Goal: Contribute content

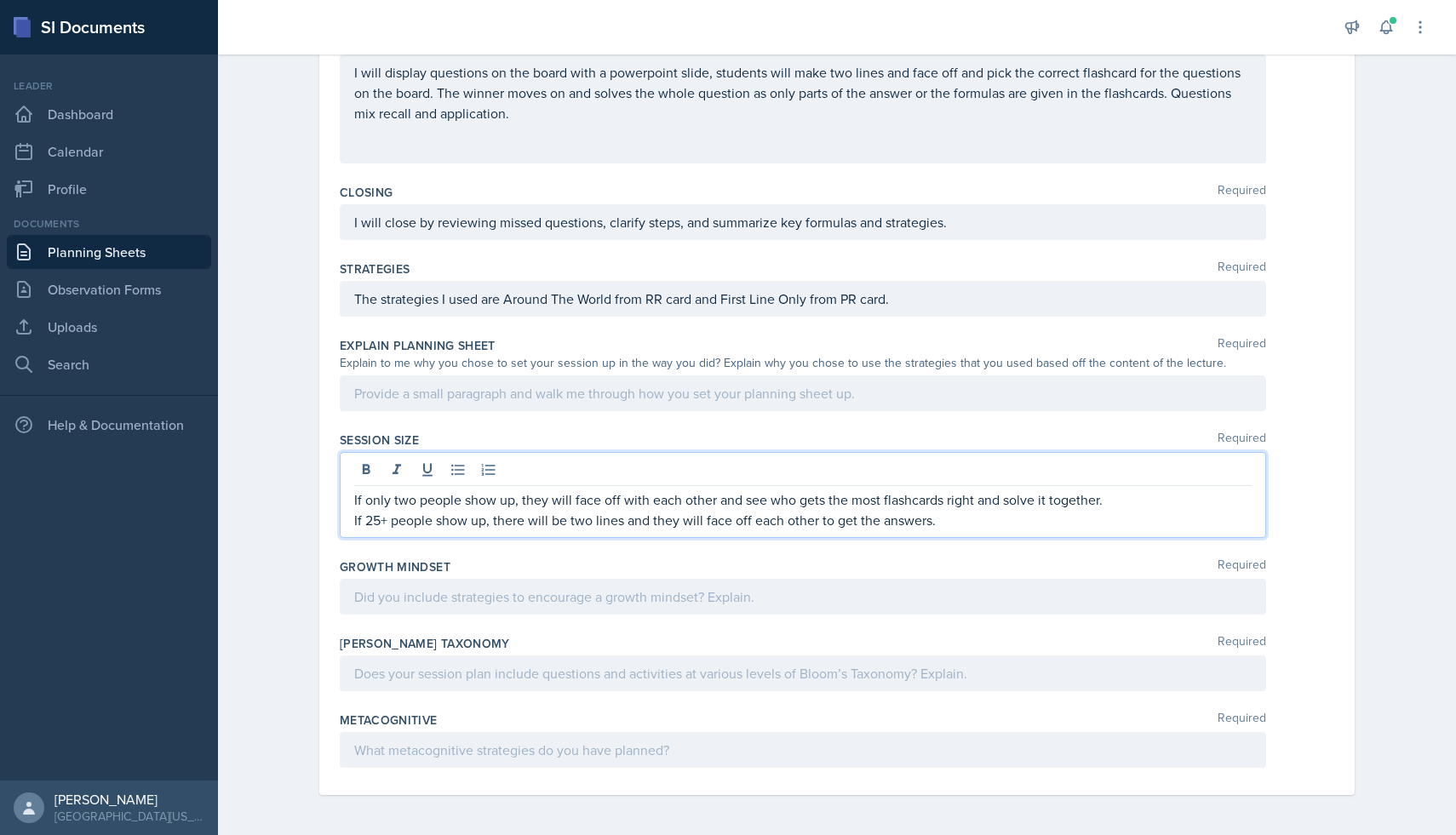
scroll to position [425, 0]
click at [670, 593] on p at bounding box center [803, 596] width 897 height 21
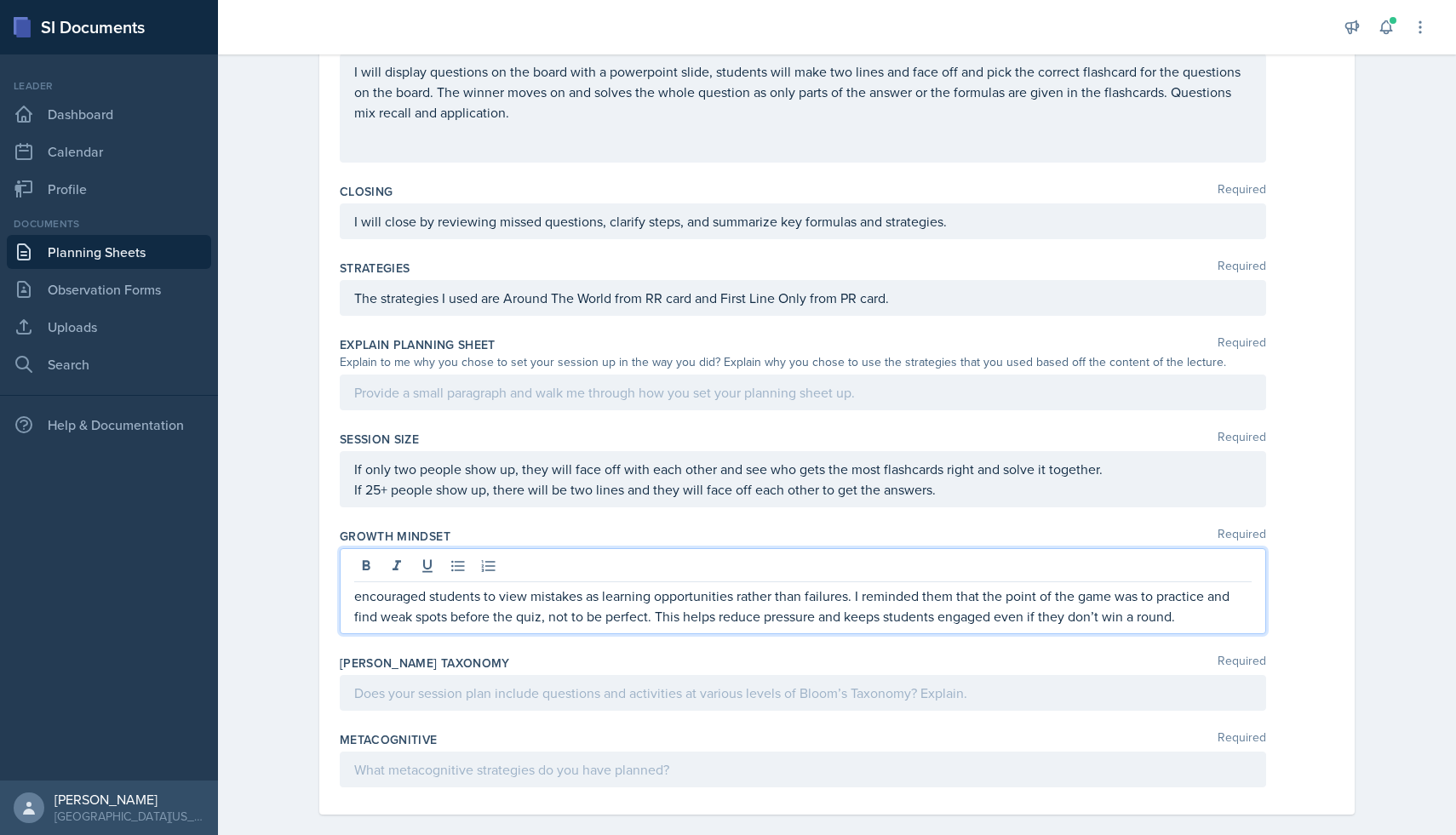
click at [353, 597] on div "encouraged students to view mistakes as learning opportunities rather than fail…" at bounding box center [803, 591] width 927 height 86
click at [357, 599] on p "encouraged students to view mistakes as learning opportunities rather than fail…" at bounding box center [803, 606] width 897 height 41
click at [457, 597] on p "I will encouraged students to view mistakes as learning opportunities rather th…" at bounding box center [803, 606] width 897 height 41
click at [939, 595] on p "I will encourage students to view mistakes as learning opportunities rather tha…" at bounding box center [803, 606] width 897 height 41
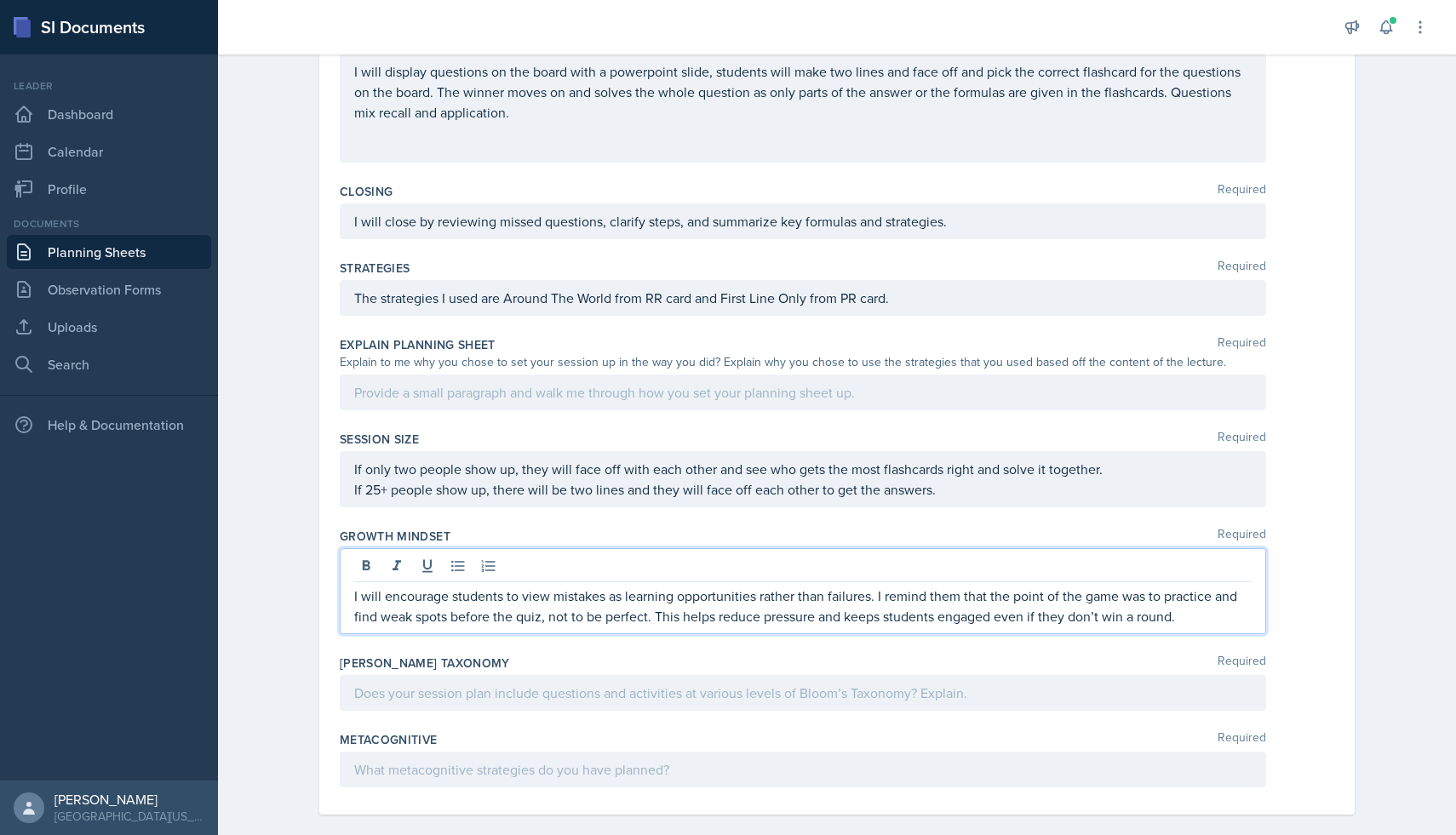
click at [885, 596] on p "I will encourage students to view mistakes as learning opportunities rather tha…" at bounding box center [803, 606] width 897 height 41
click at [690, 617] on p "I will encourage students to view mistakes as learning opportunities rather tha…" at bounding box center [803, 606] width 897 height 41
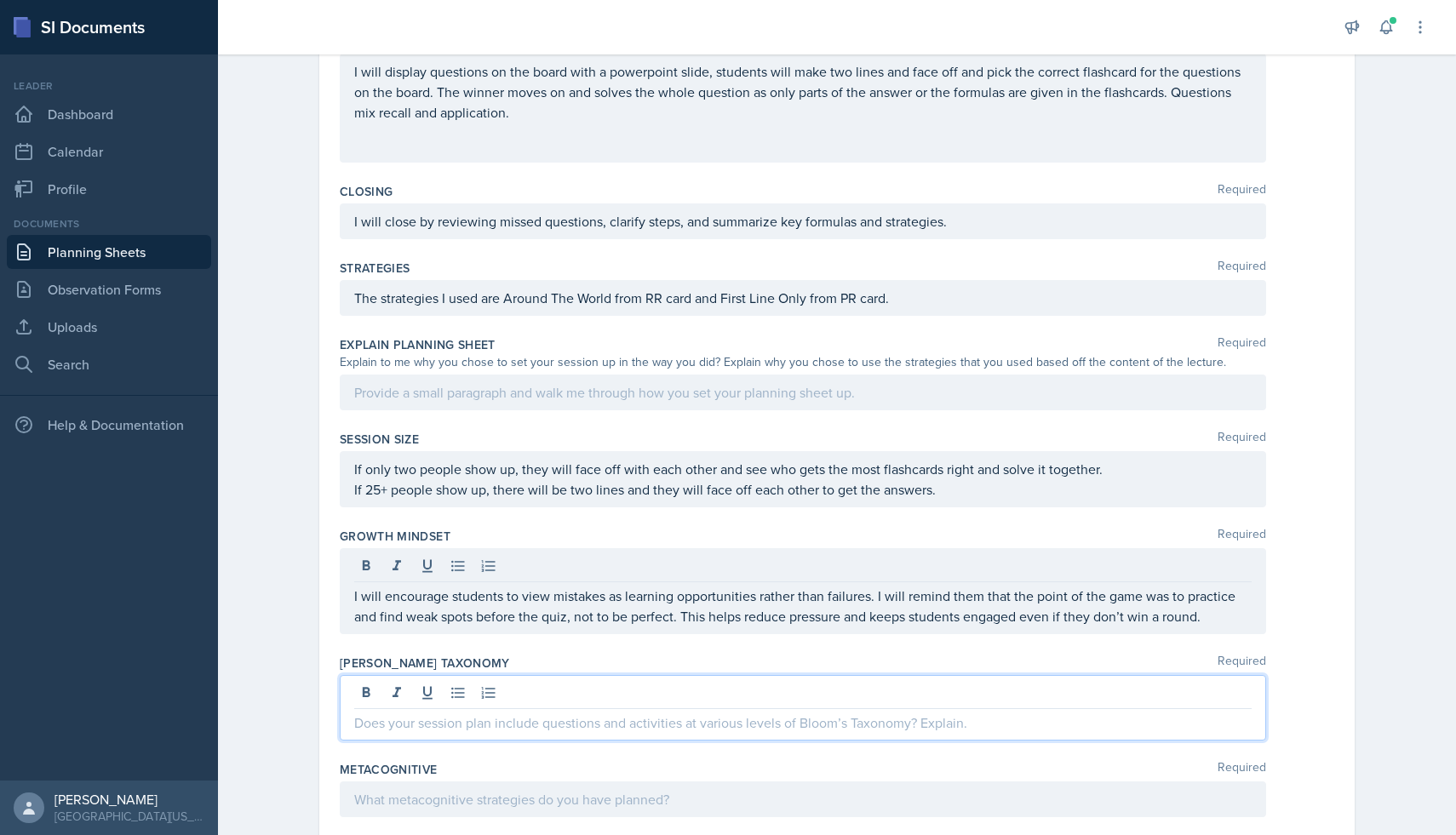
click at [669, 682] on div at bounding box center [803, 707] width 927 height 66
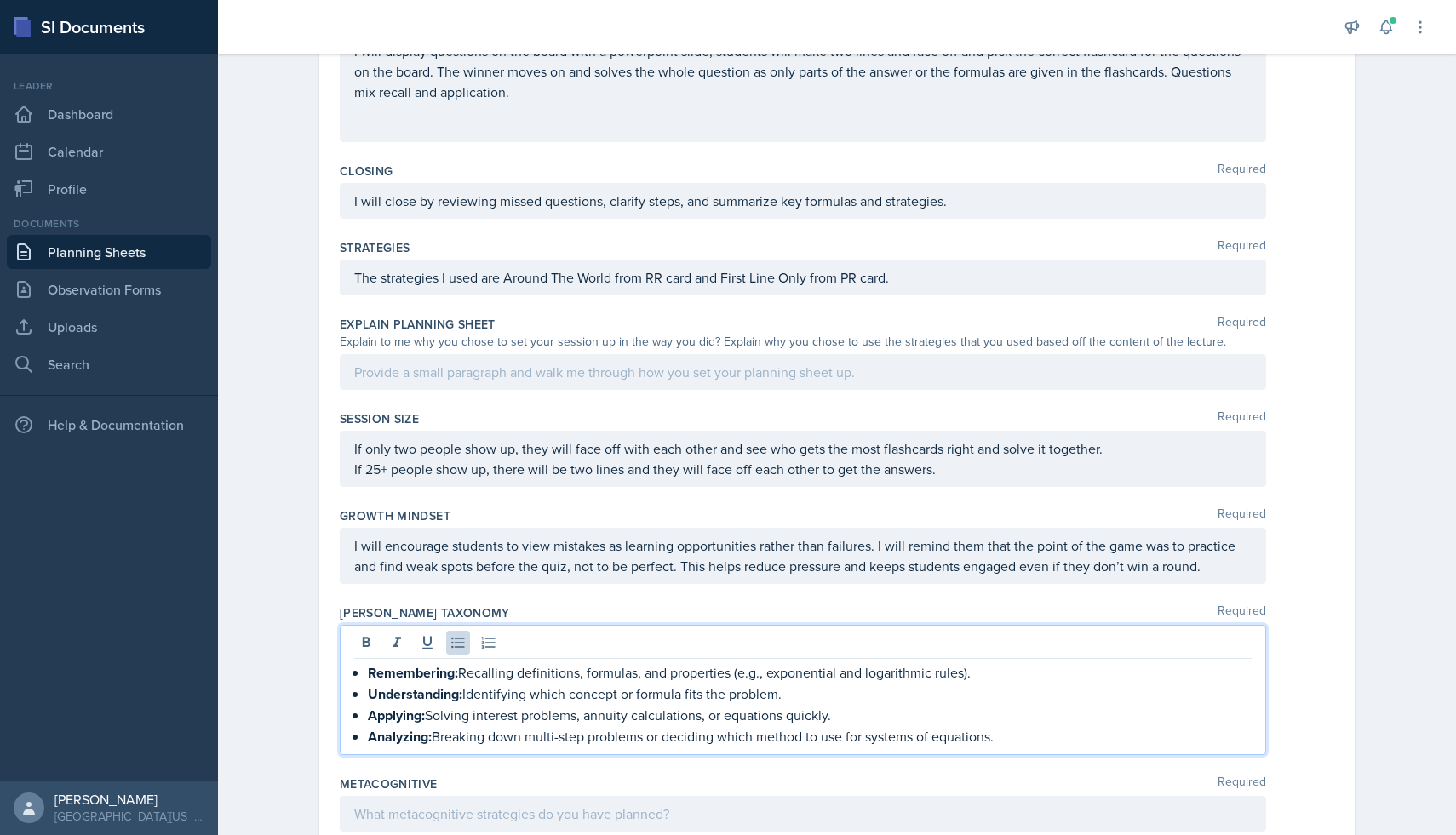
scroll to position [509, 0]
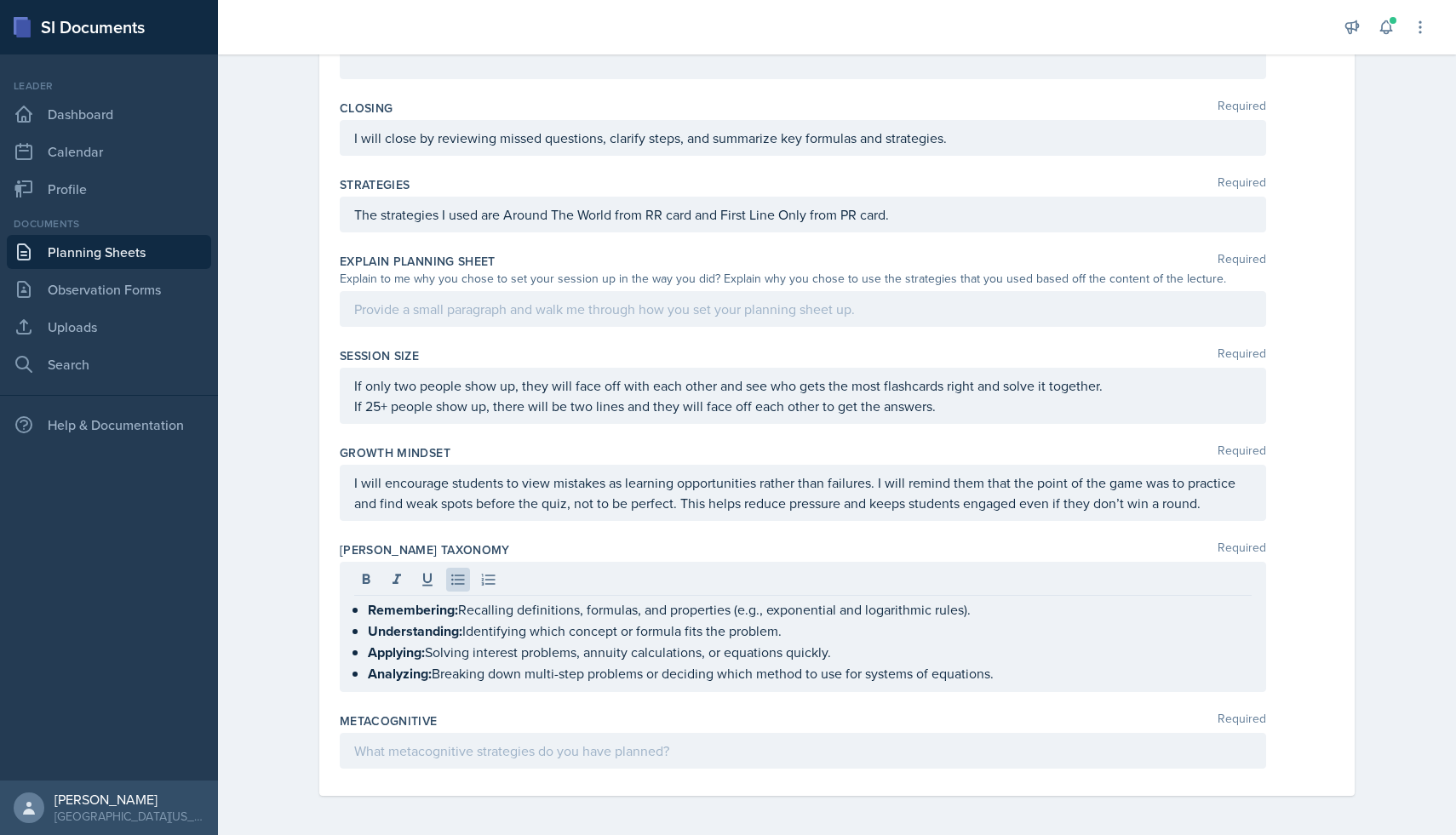
click at [706, 759] on div at bounding box center [803, 751] width 927 height 36
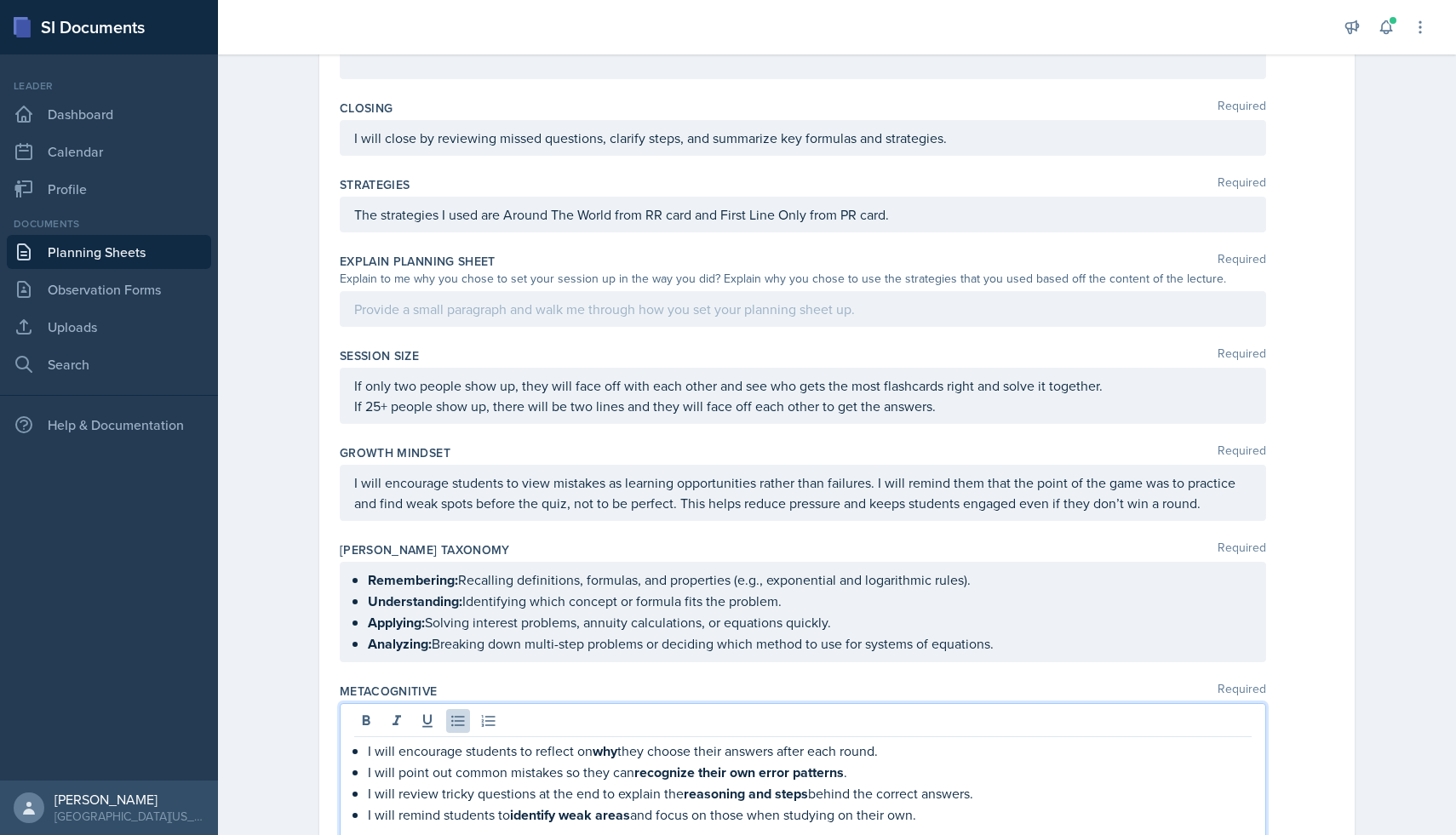
scroll to position [591, 0]
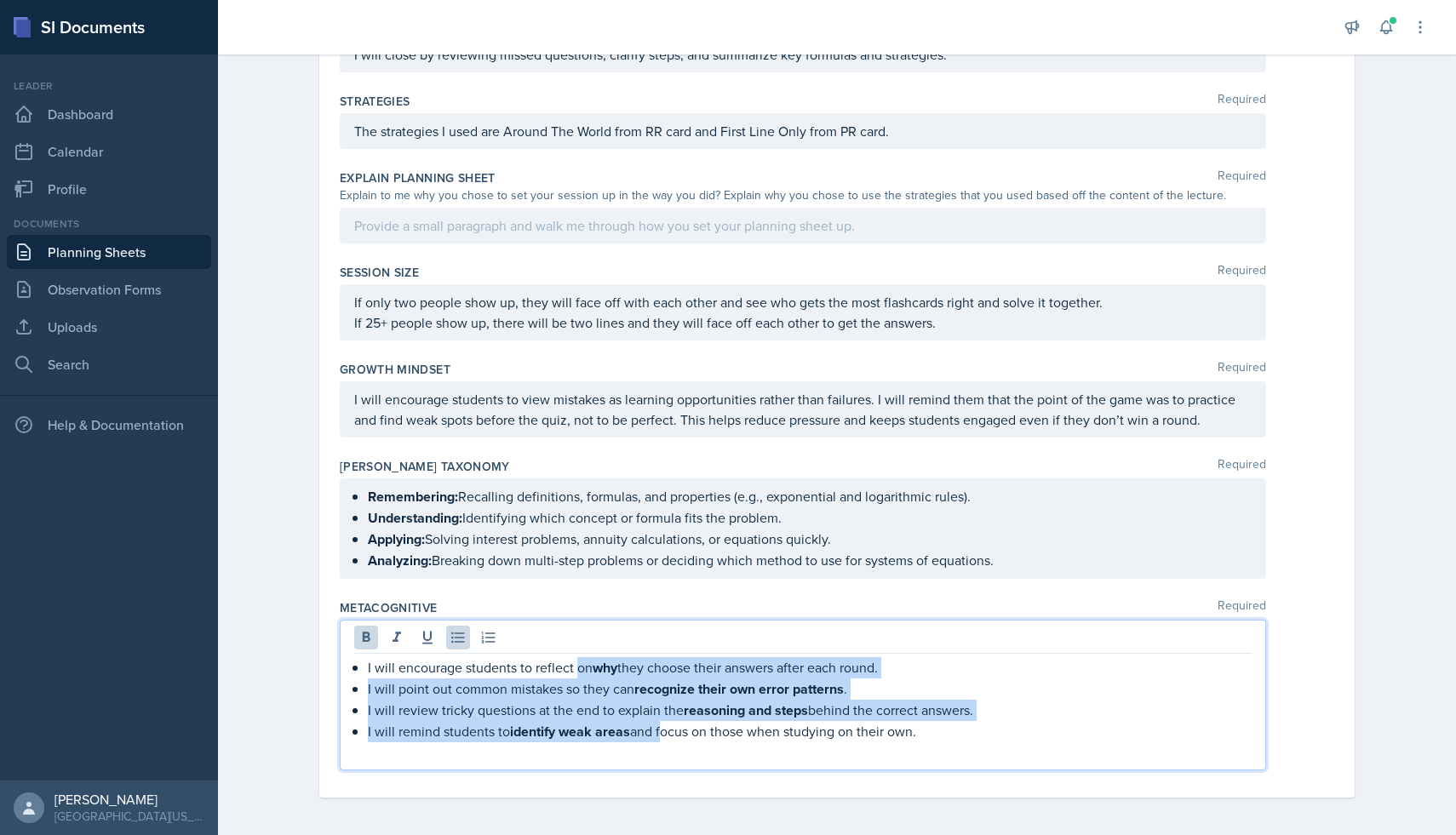
drag, startPoint x: 579, startPoint y: 674, endPoint x: 662, endPoint y: 730, distance: 100.1
click at [662, 730] on ul "I will encourage students to reflect on why they choose their answers after eac…" at bounding box center [810, 699] width 884 height 85
click at [364, 627] on button at bounding box center [365, 637] width 23 height 23
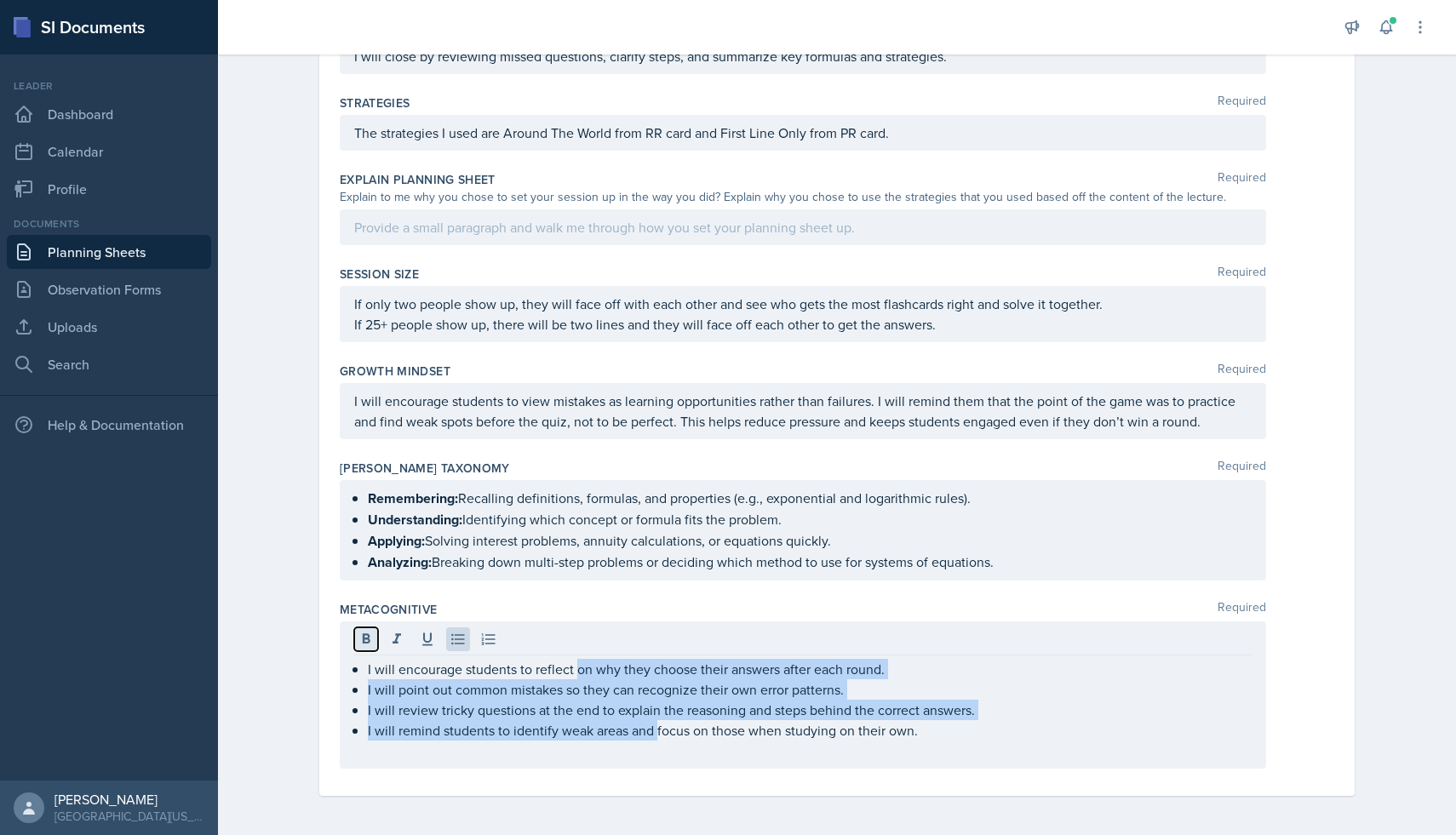
click at [364, 628] on button at bounding box center [365, 639] width 23 height 23
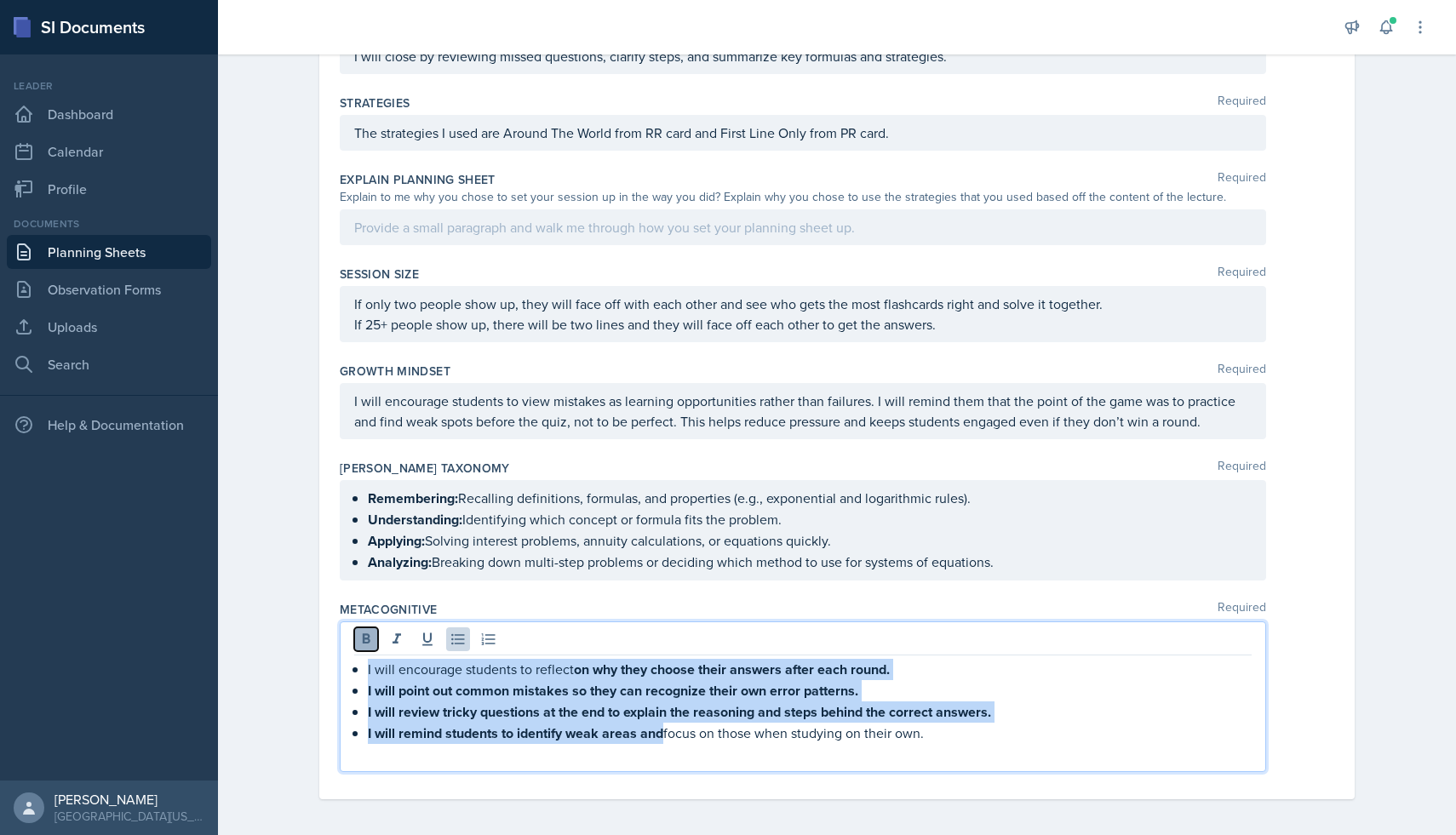
click at [364, 628] on button at bounding box center [365, 639] width 23 height 23
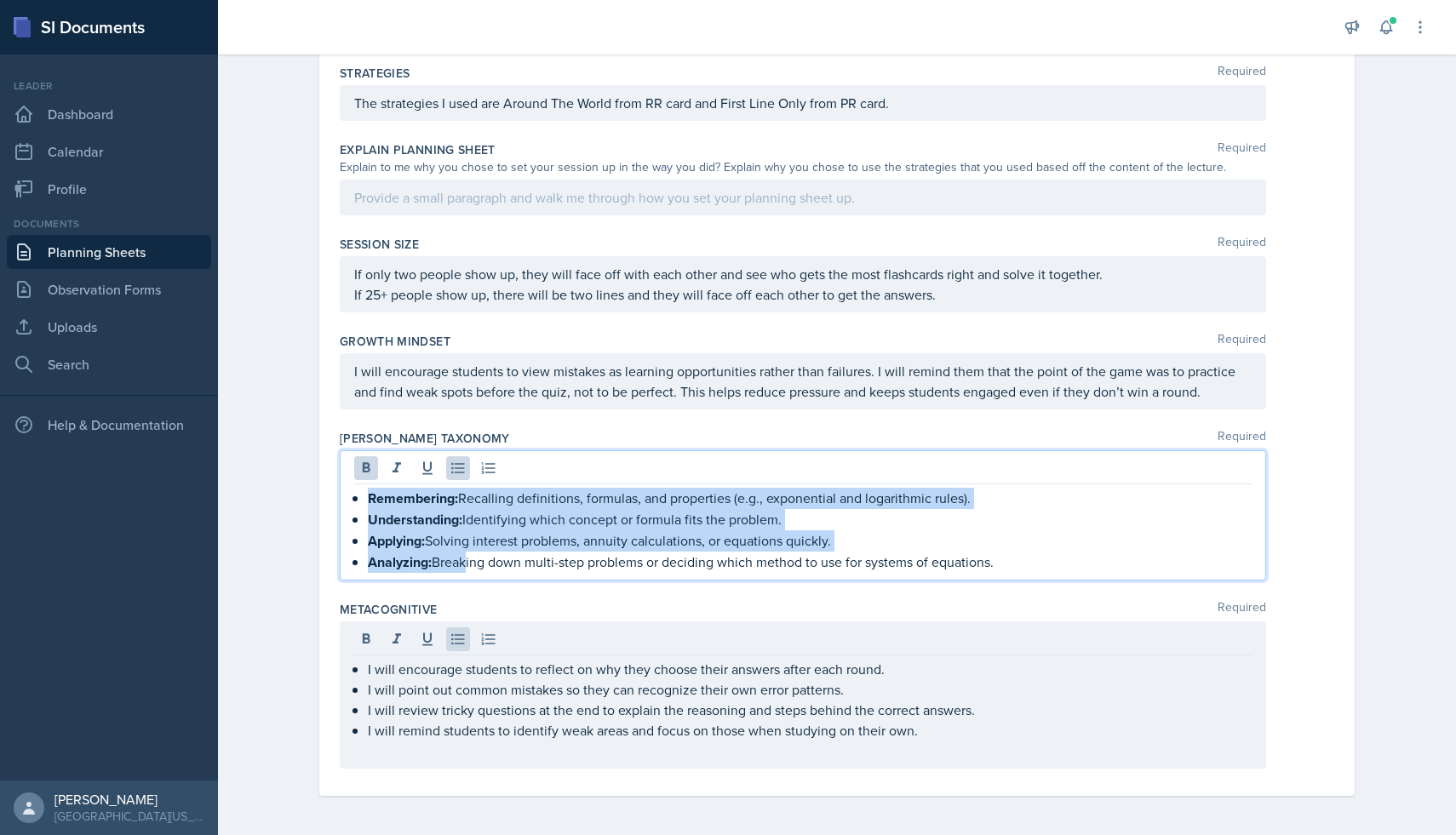
drag, startPoint x: 370, startPoint y: 495, endPoint x: 461, endPoint y: 567, distance: 116.0
click at [461, 567] on ul "Remembering: Recalling definitions, formulas, and properties (e.g., exponential…" at bounding box center [810, 530] width 884 height 85
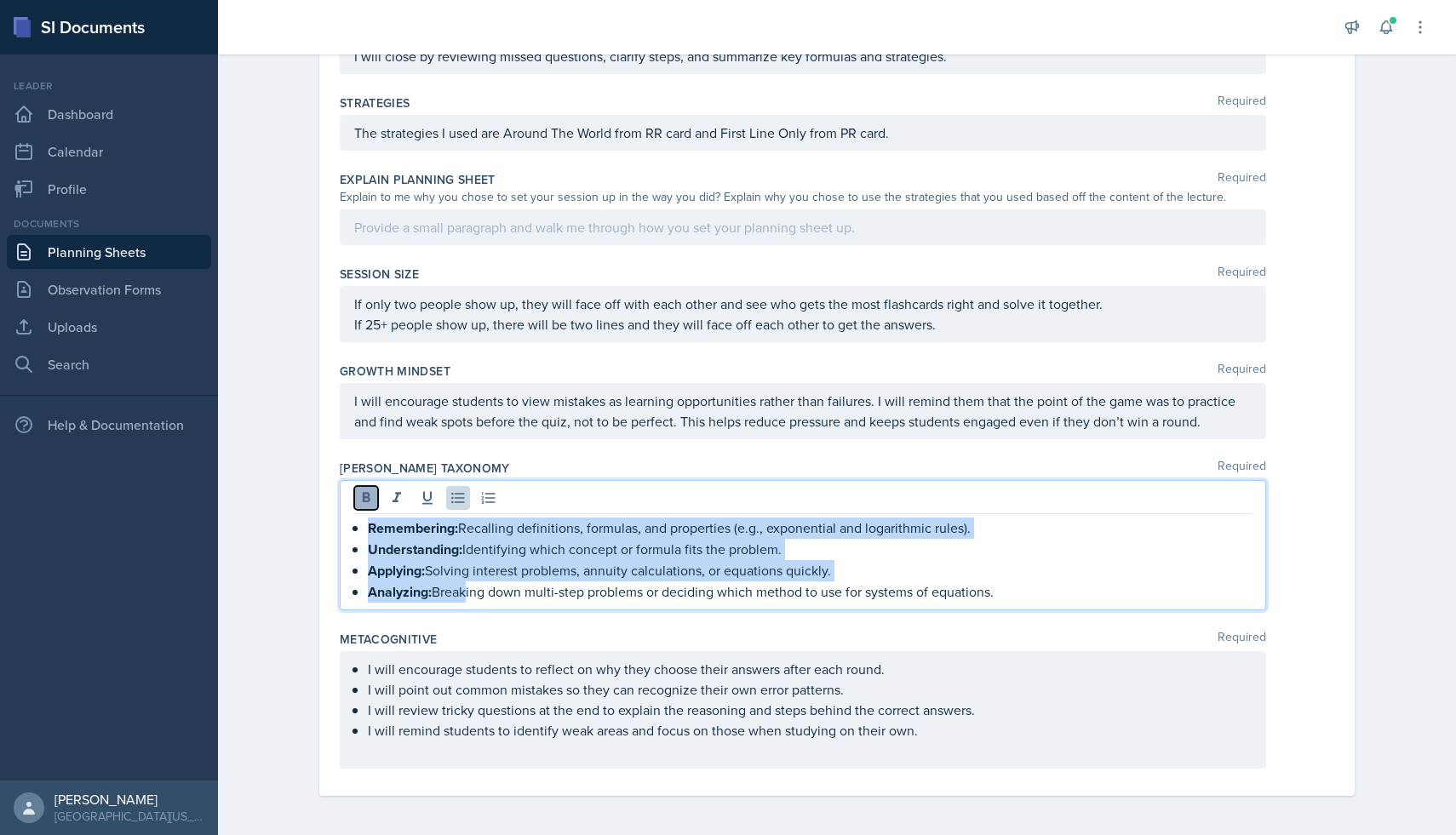
click at [367, 499] on icon at bounding box center [366, 498] width 17 height 17
click at [464, 541] on p "Understanding: Identifying which concept or formula fits the problem." at bounding box center [810, 550] width 884 height 21
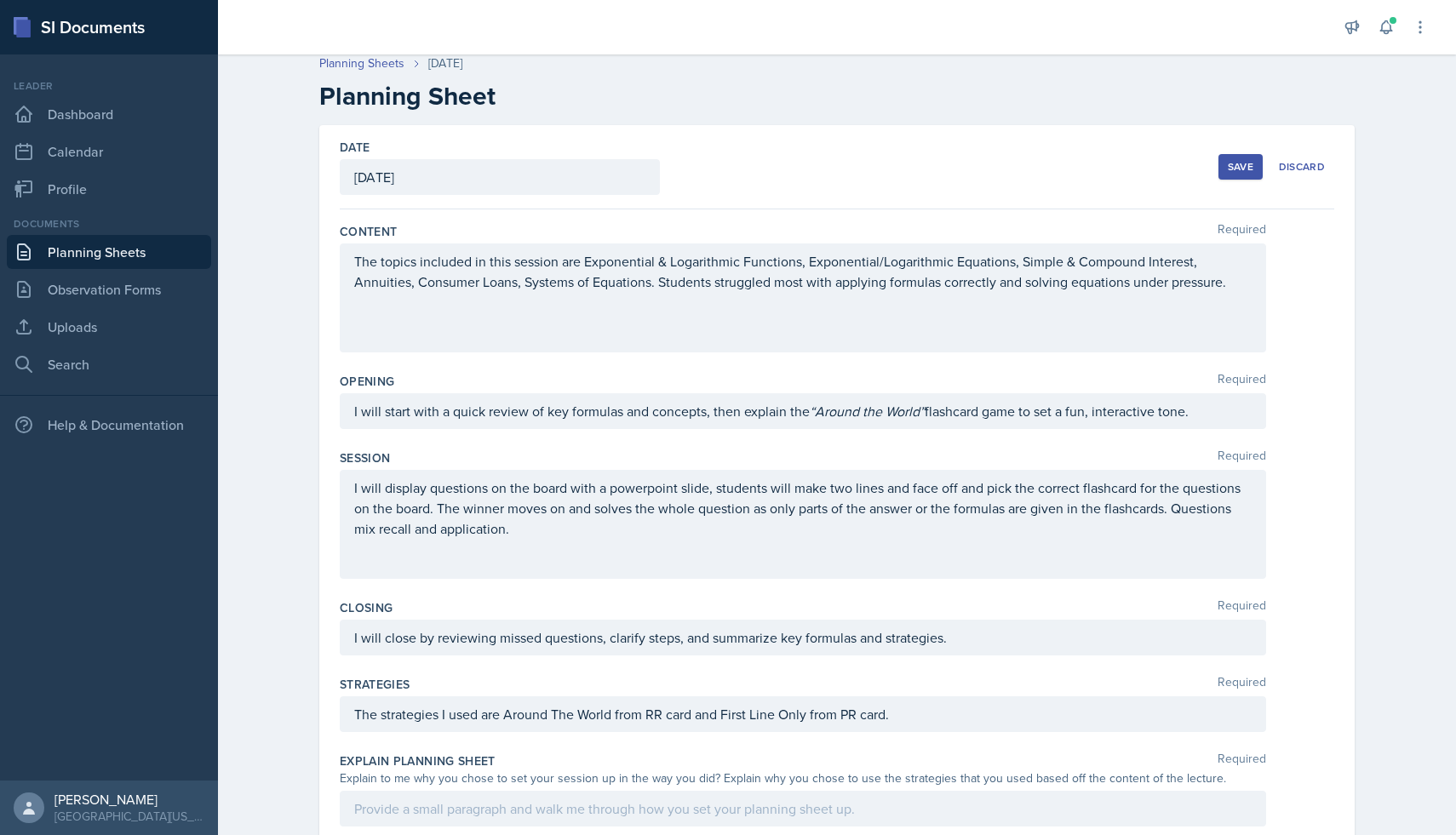
scroll to position [0, 0]
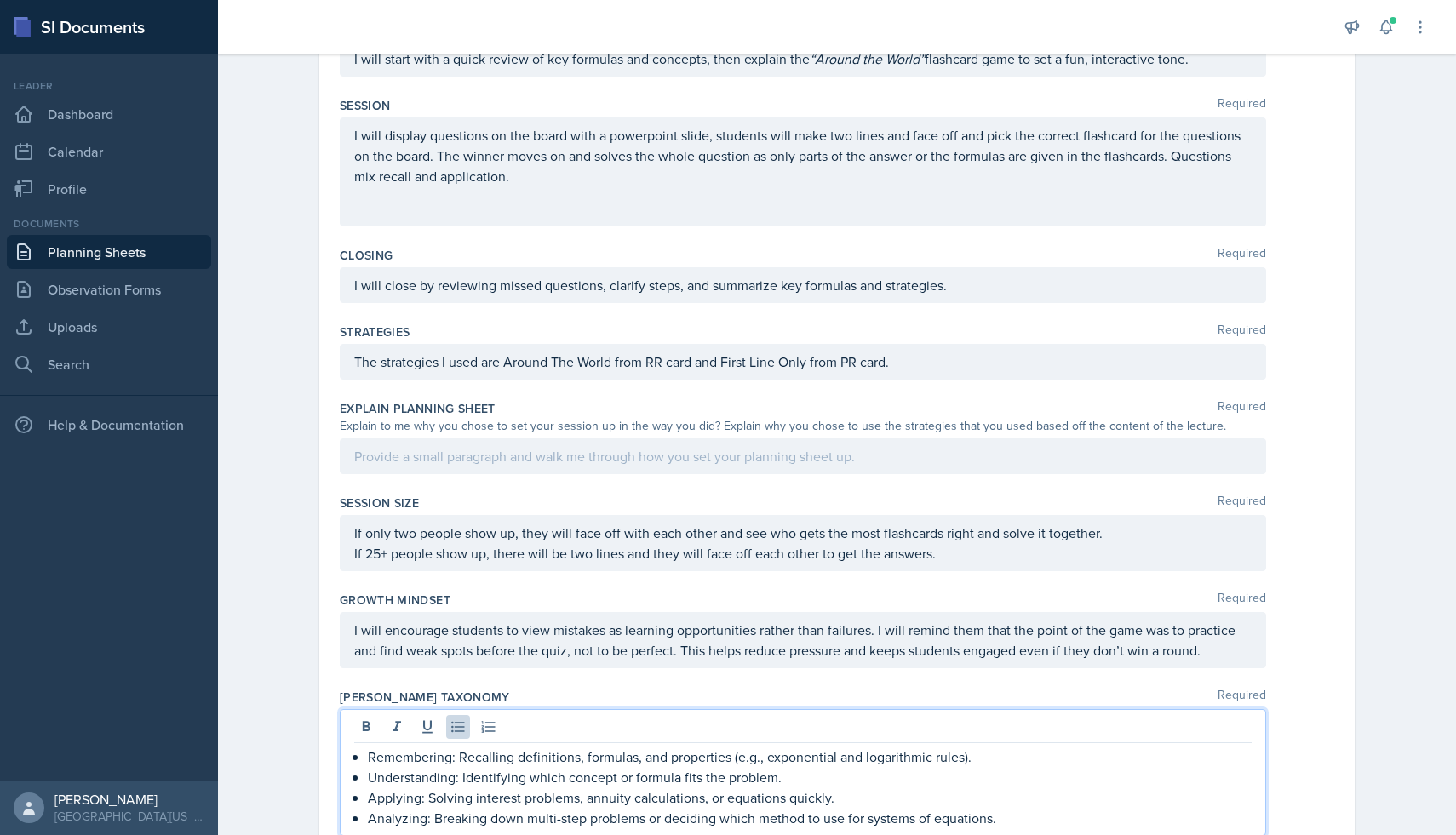
click at [476, 447] on p at bounding box center [803, 456] width 897 height 21
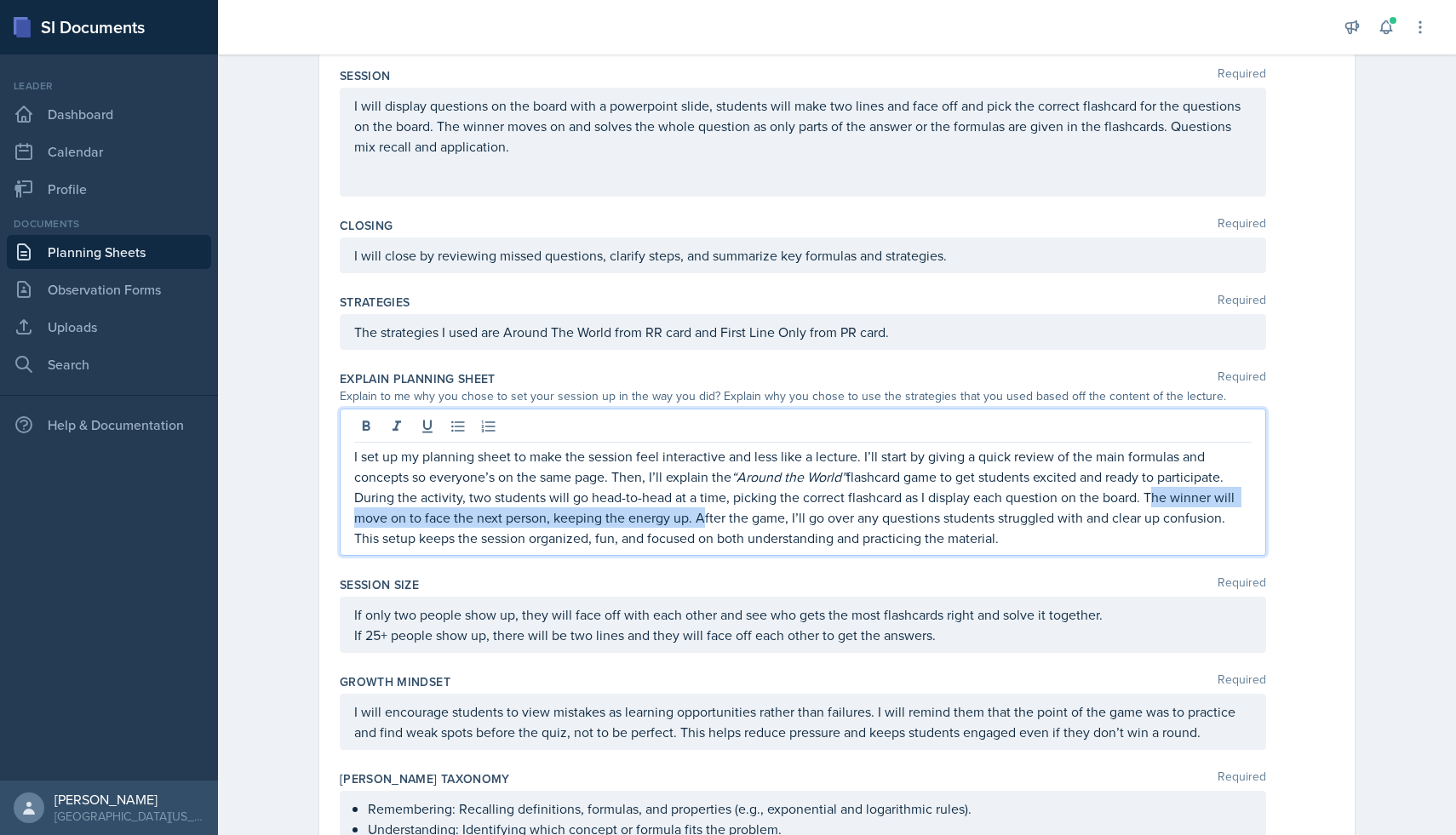
drag, startPoint x: 1146, startPoint y: 495, endPoint x: 694, endPoint y: 515, distance: 452.4
click at [694, 515] on p "I set up my planning sheet to make the session feel interactive and less like a…" at bounding box center [803, 496] width 897 height 102
drag, startPoint x: 425, startPoint y: 519, endPoint x: 459, endPoint y: 523, distance: 34.2
click at [459, 523] on p "I set up my planning sheet to make the session feel interactive and less like a…" at bounding box center [803, 496] width 897 height 102
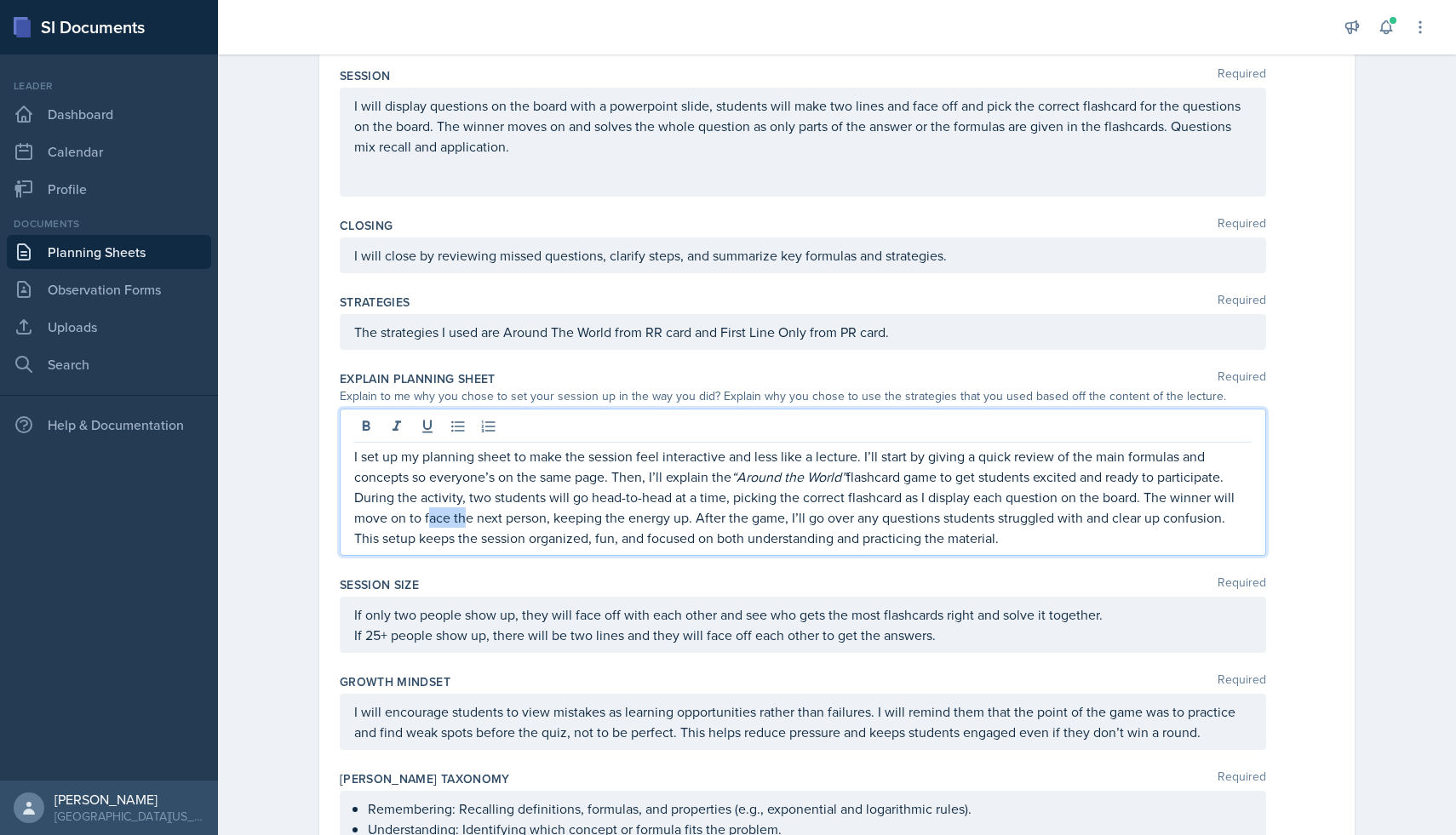
click at [459, 523] on p "I set up my planning sheet to make the session feel interactive and less like a…" at bounding box center [803, 496] width 897 height 102
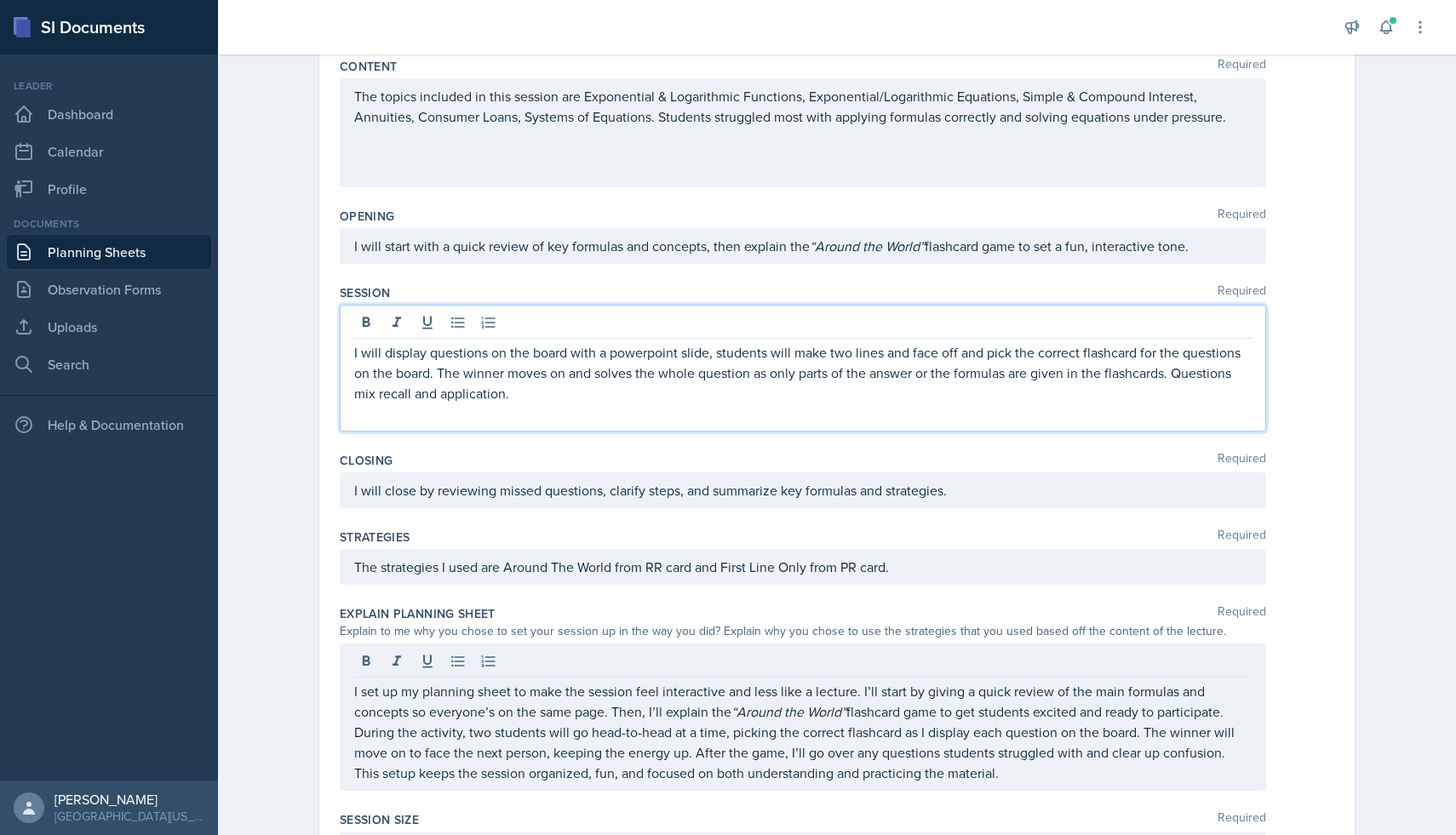
scroll to position [204, 0]
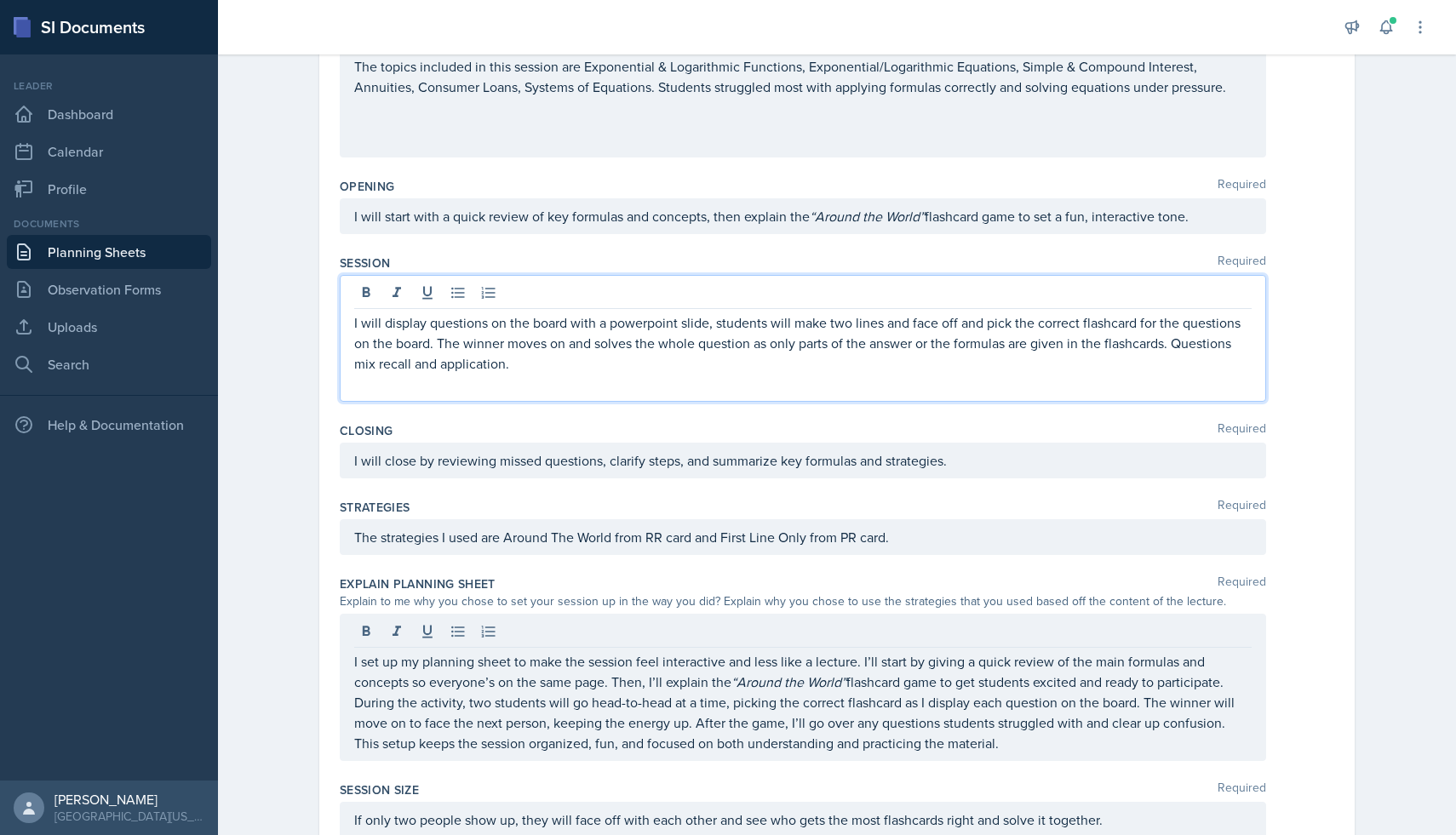
click at [821, 380] on p at bounding box center [803, 384] width 897 height 21
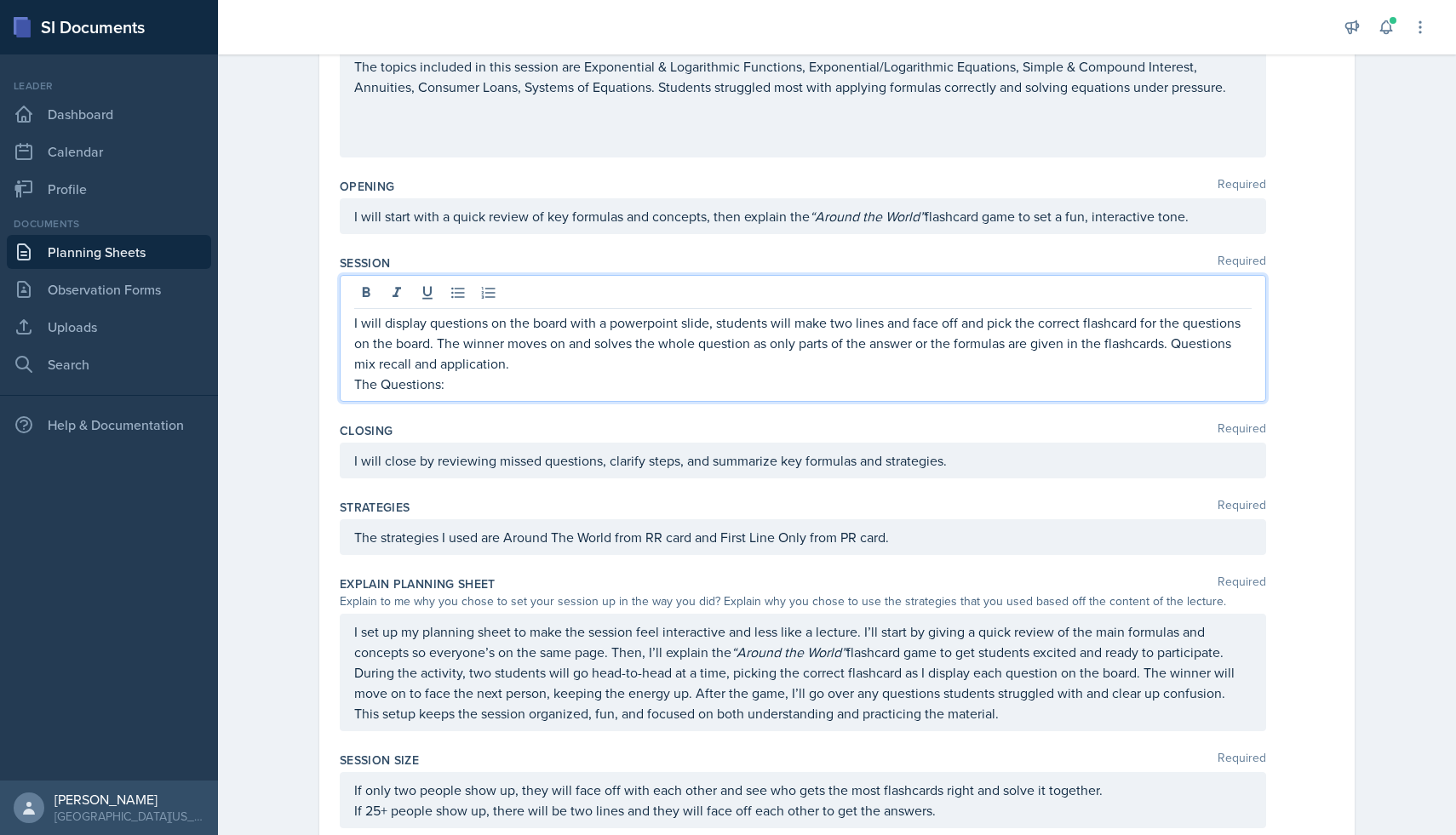
click at [1328, 215] on div "I will start with a quick review of key formulas and concepts, then explain the…" at bounding box center [837, 216] width 995 height 36
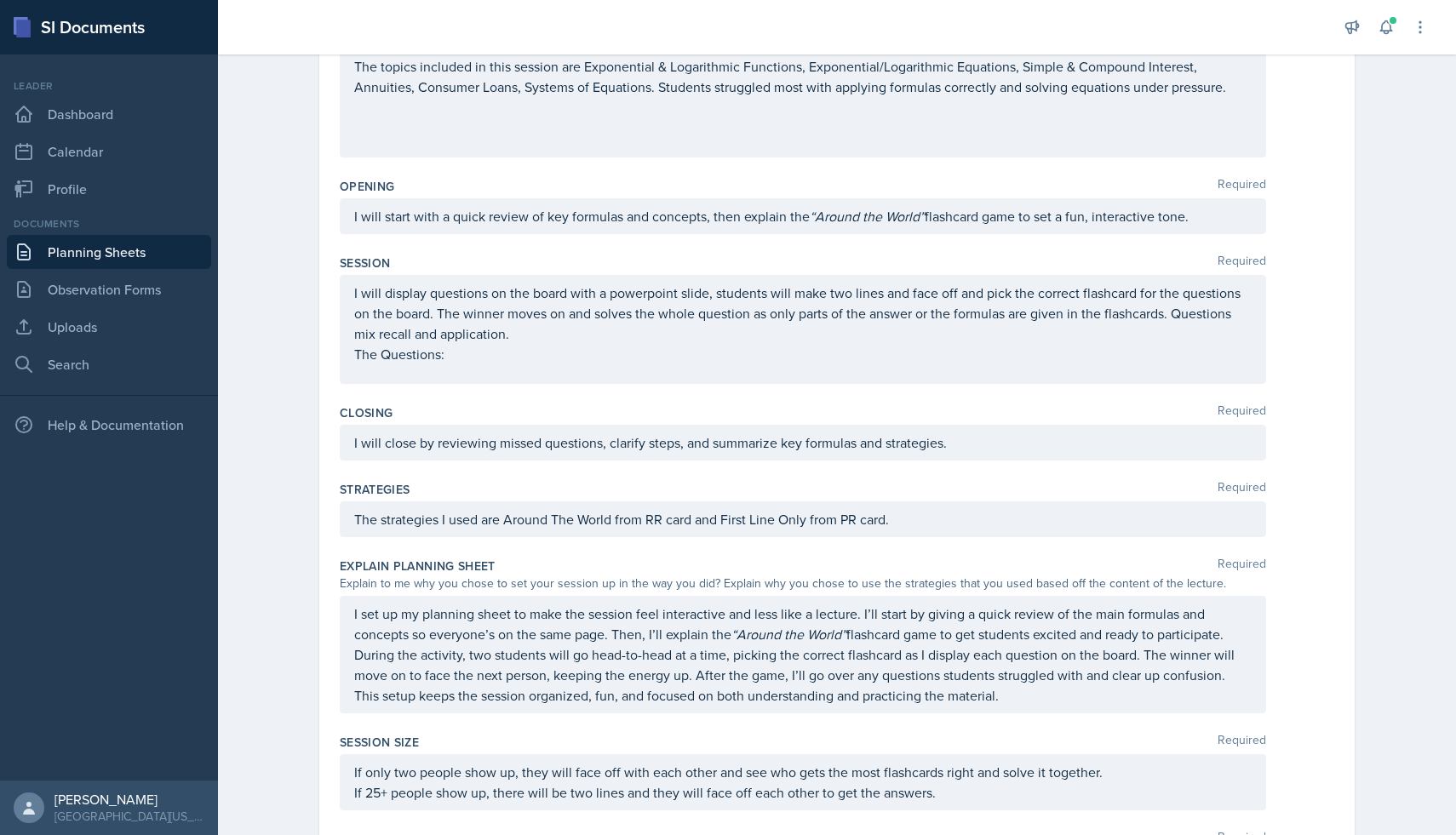
scroll to position [0, 0]
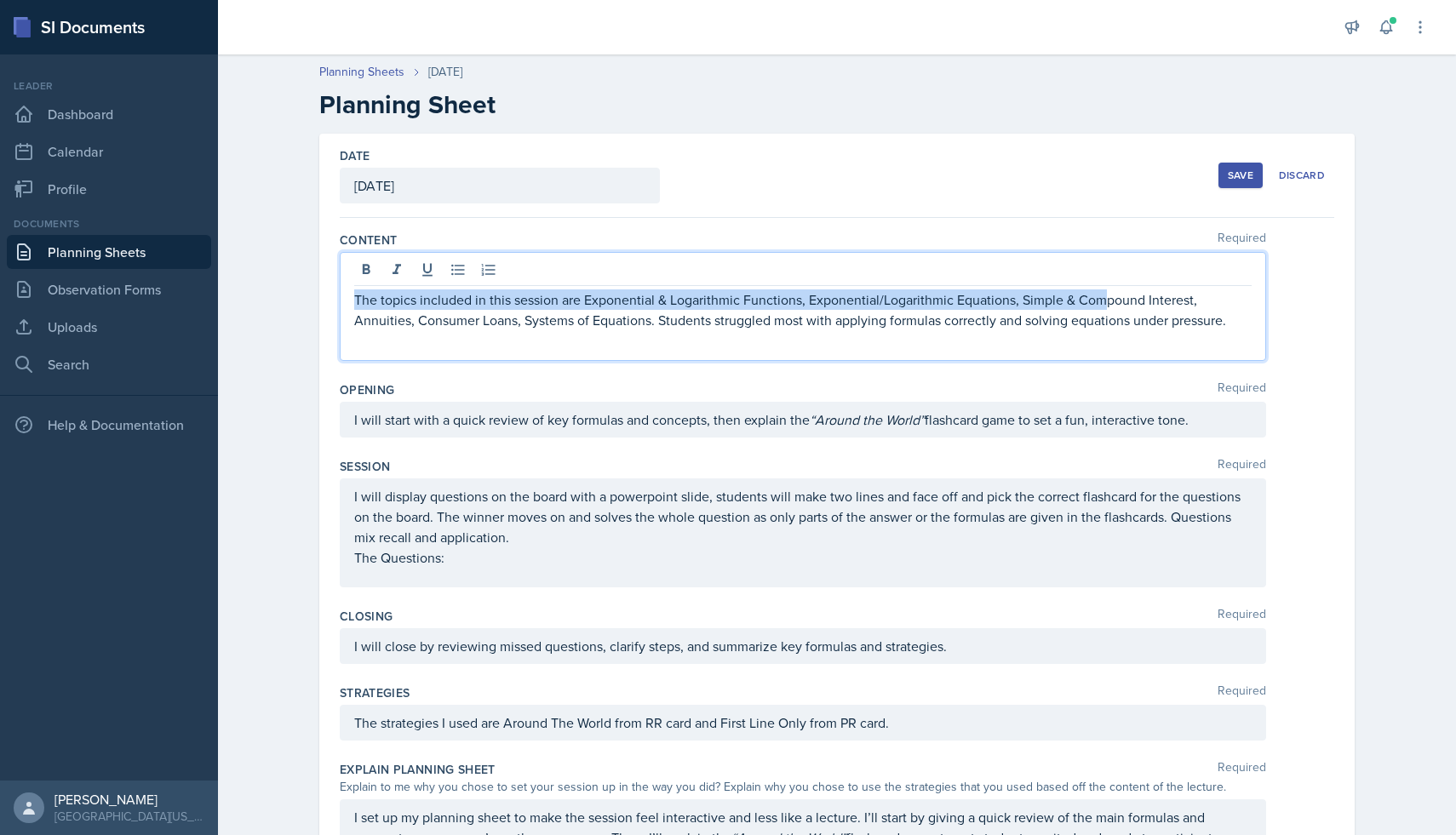
drag, startPoint x: 588, startPoint y: 270, endPoint x: 1100, endPoint y: 290, distance: 512.4
click at [1100, 290] on p "The topics included in this session are Exponential & Logarithmic Functions, Ex…" at bounding box center [803, 310] width 897 height 41
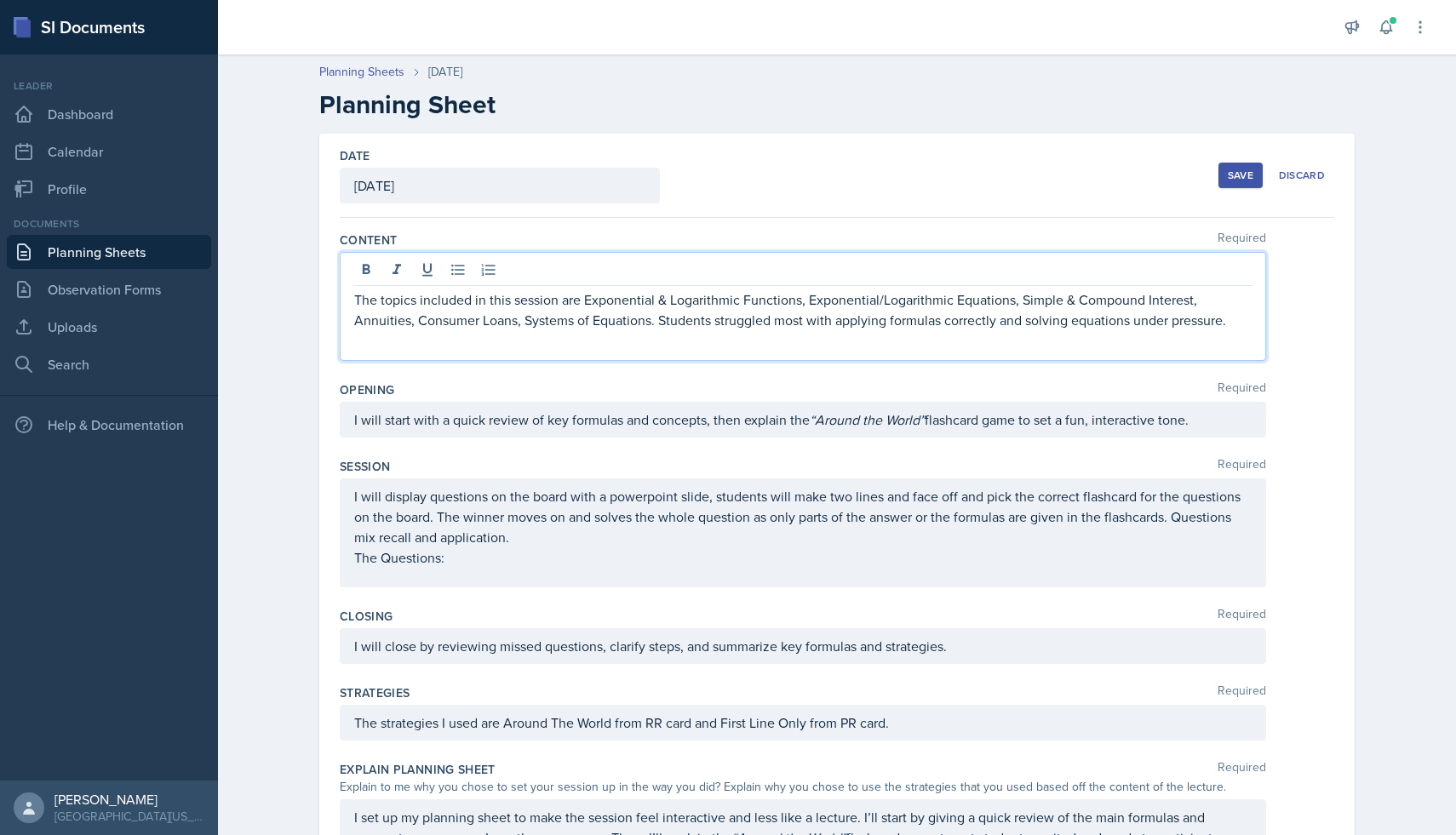
click at [735, 306] on p "The topics included in this session are Exponential & Logarithmic Functions, Ex…" at bounding box center [803, 310] width 897 height 41
click at [586, 298] on p "The topics included in this session are Exponential & Logarithmic Functions, Ex…" at bounding box center [803, 310] width 897 height 41
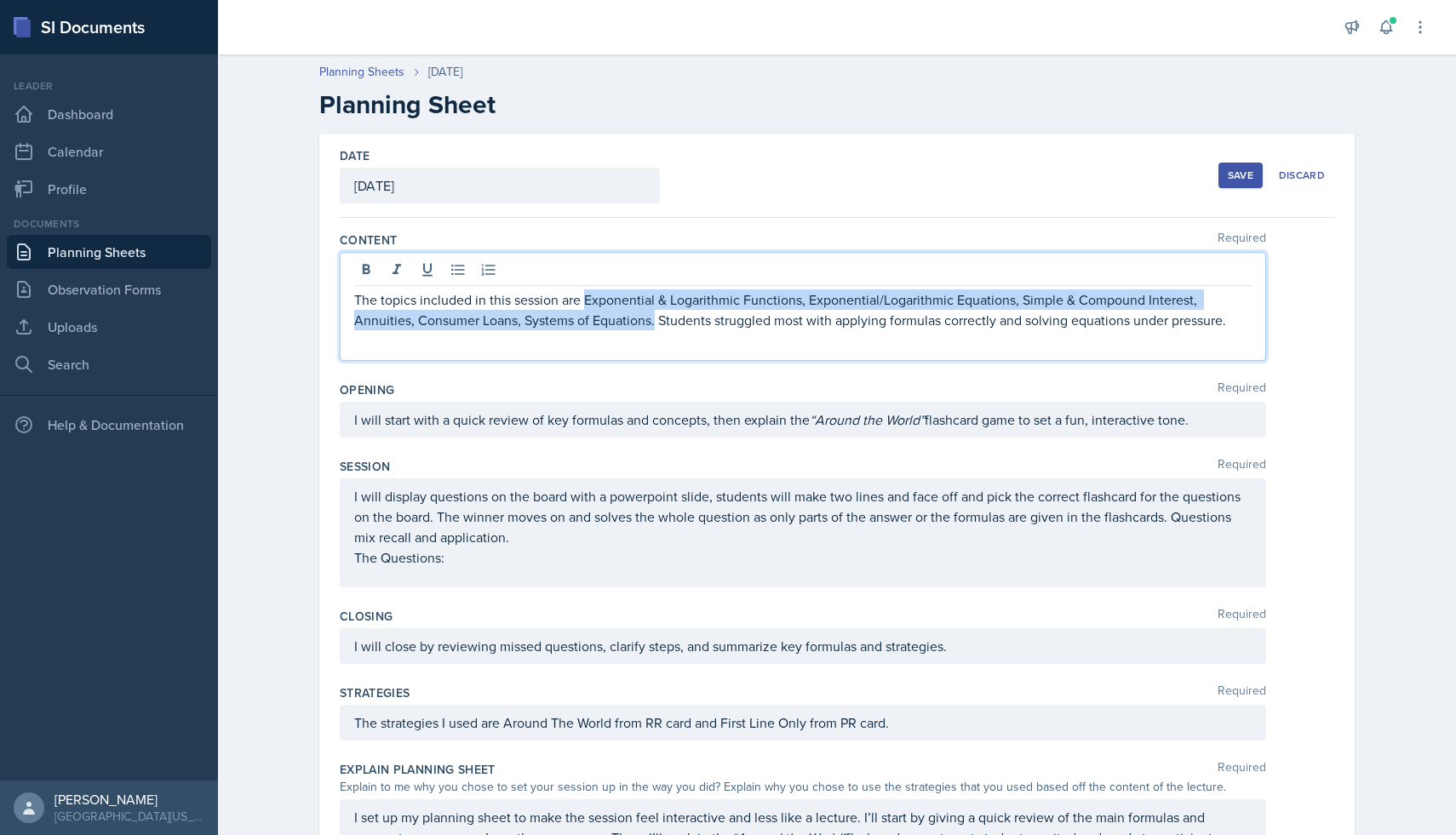
drag, startPoint x: 586, startPoint y: 298, endPoint x: 655, endPoint y: 325, distance: 74.1
click at [655, 325] on p "The topics included in this session are Exponential & Logarithmic Functions, Ex…" at bounding box center [803, 310] width 897 height 41
copy p "Exponential & Logarithmic Functions, Exponential/Logarithmic Equations, Simple …"
